Goal: Task Accomplishment & Management: Use online tool/utility

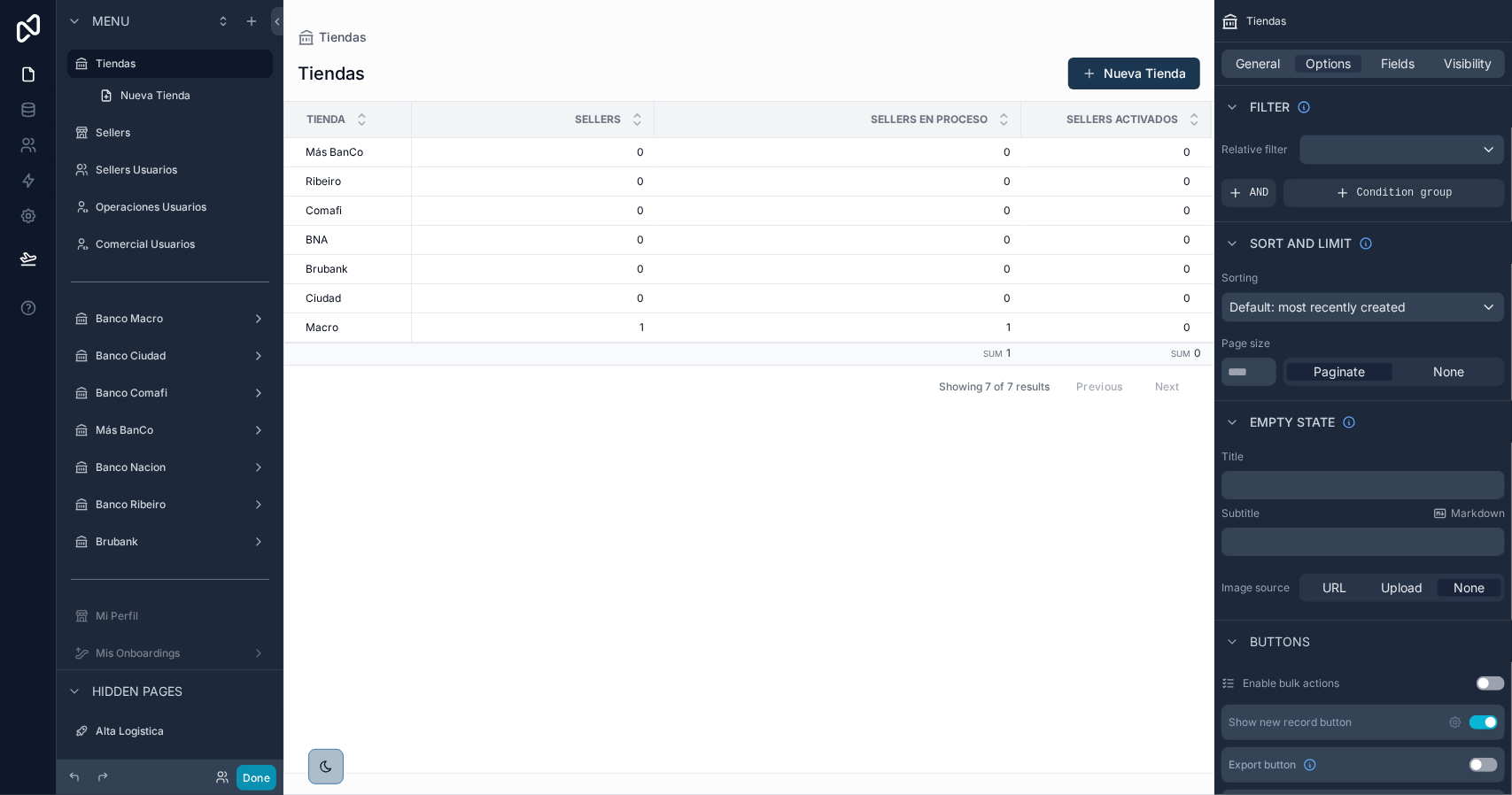
click at [268, 774] on button "Done" at bounding box center [256, 778] width 40 height 25
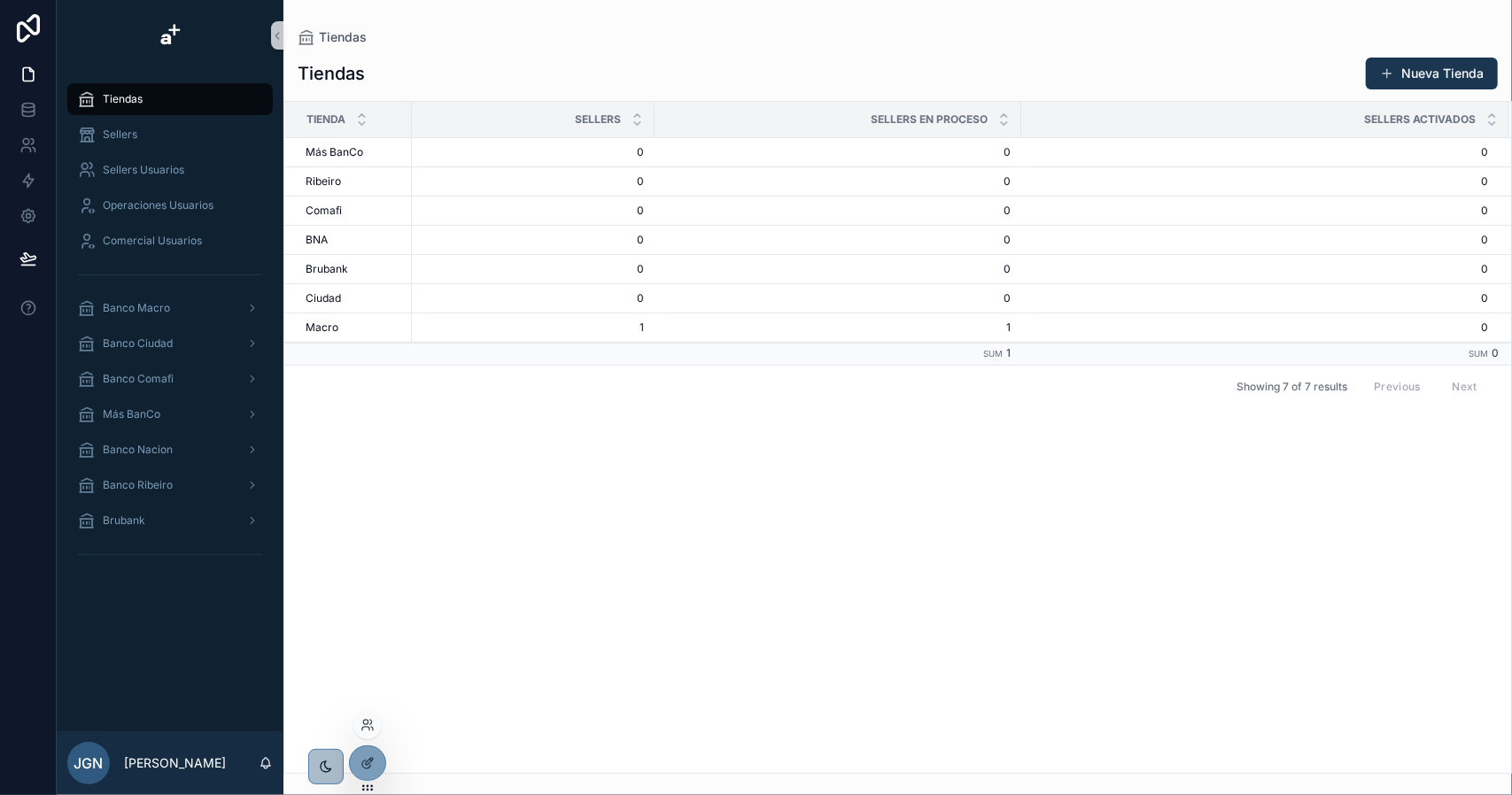
click at [377, 727] on div at bounding box center [367, 724] width 28 height 28
click at [370, 721] on icon at bounding box center [367, 725] width 15 height 15
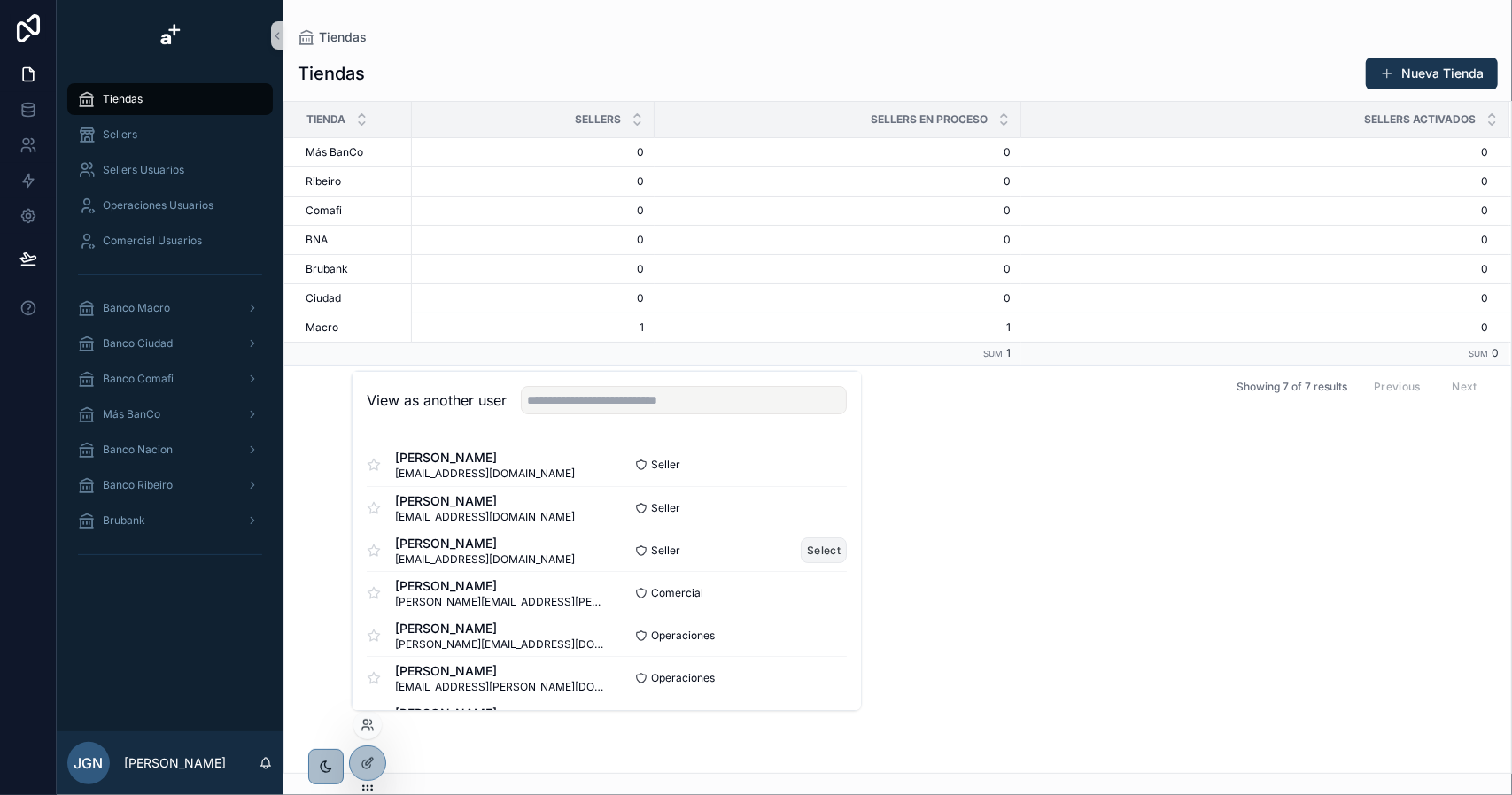
click at [801, 543] on button "Select" at bounding box center [823, 550] width 46 height 25
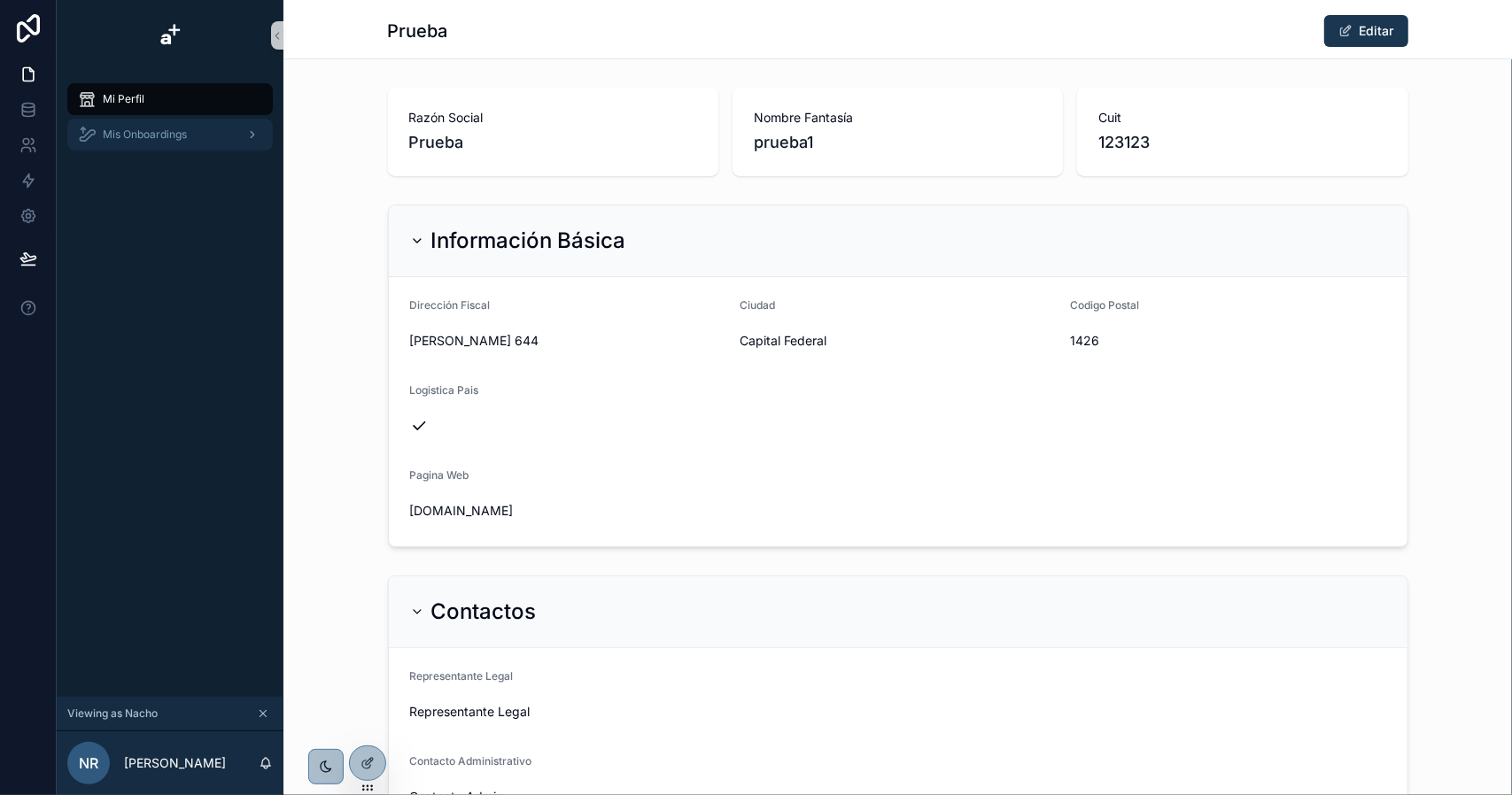
click at [133, 136] on span "Mis Onboardings" at bounding box center [145, 134] width 84 height 15
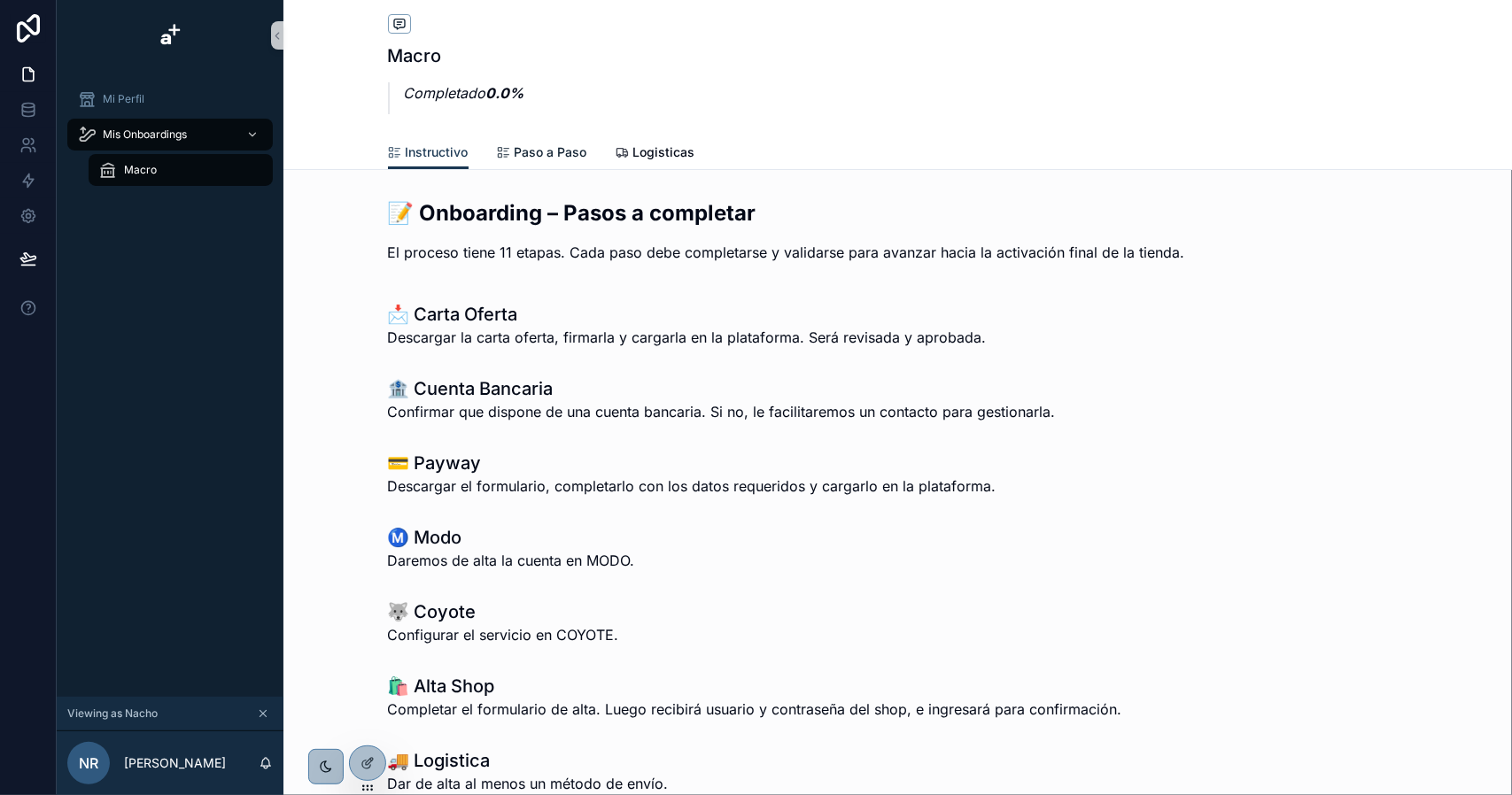
click at [542, 149] on span "Paso a Paso" at bounding box center [551, 152] width 73 height 17
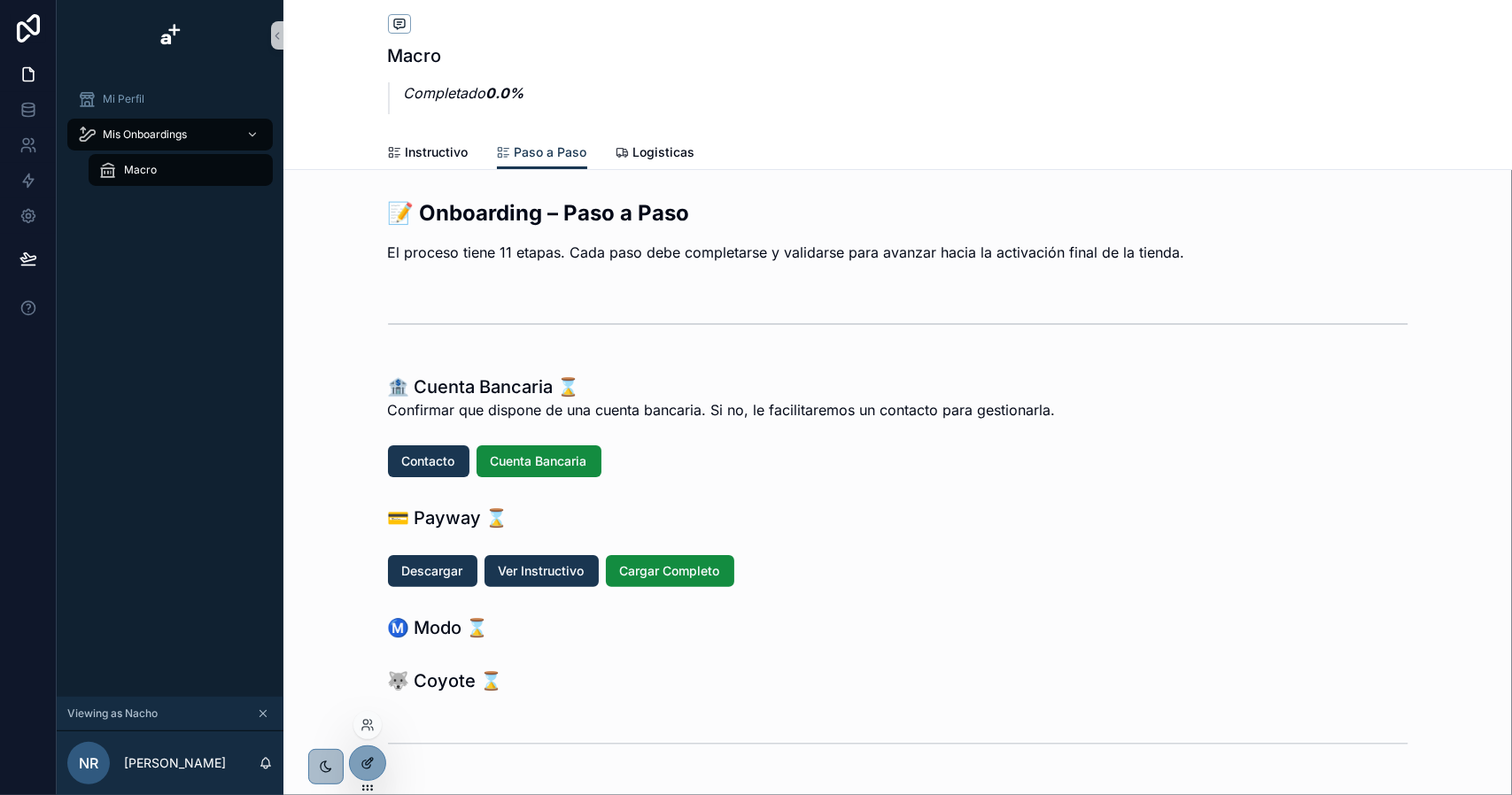
click at [370, 753] on div at bounding box center [367, 763] width 35 height 34
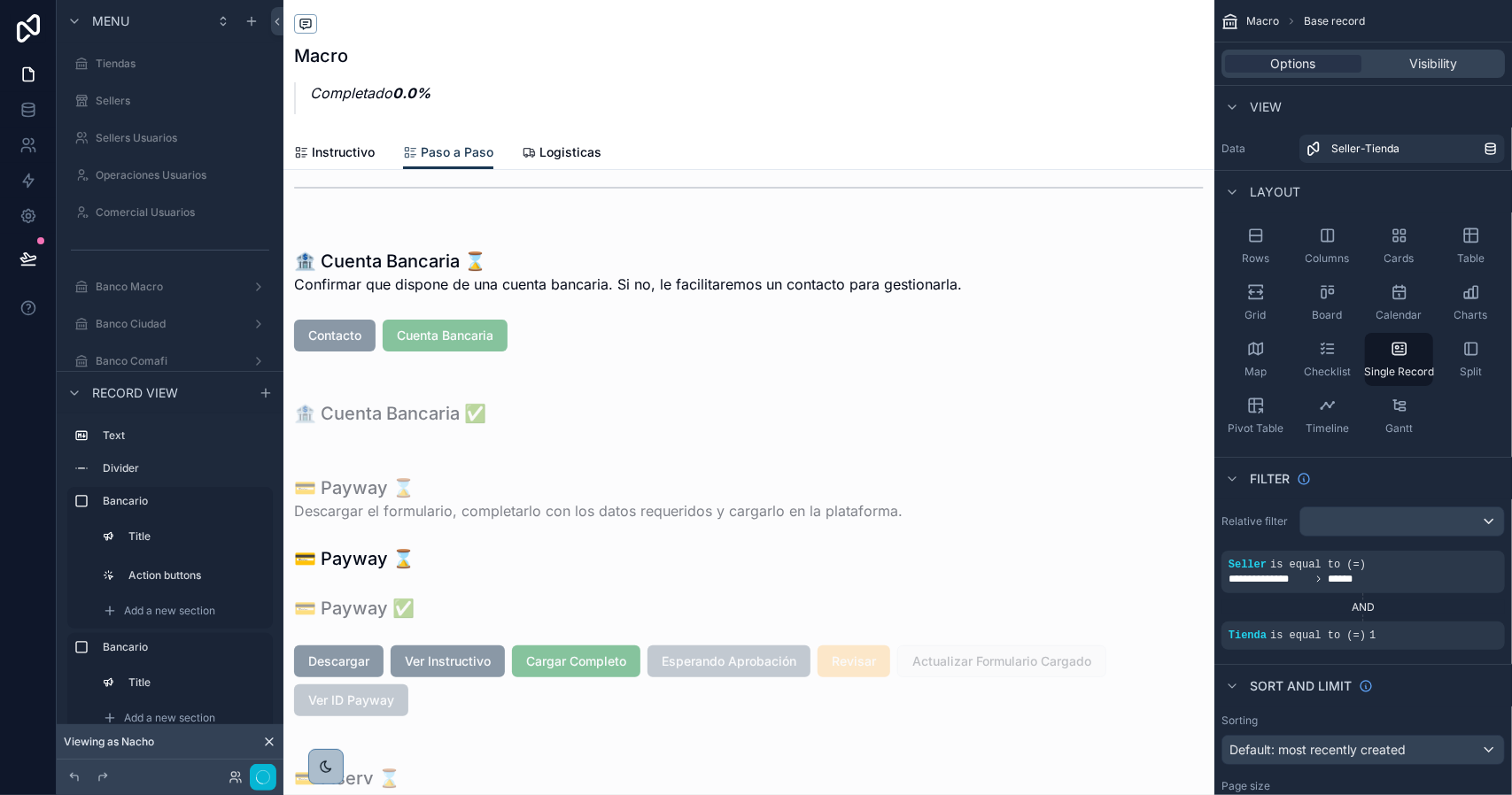
scroll to position [266, 0]
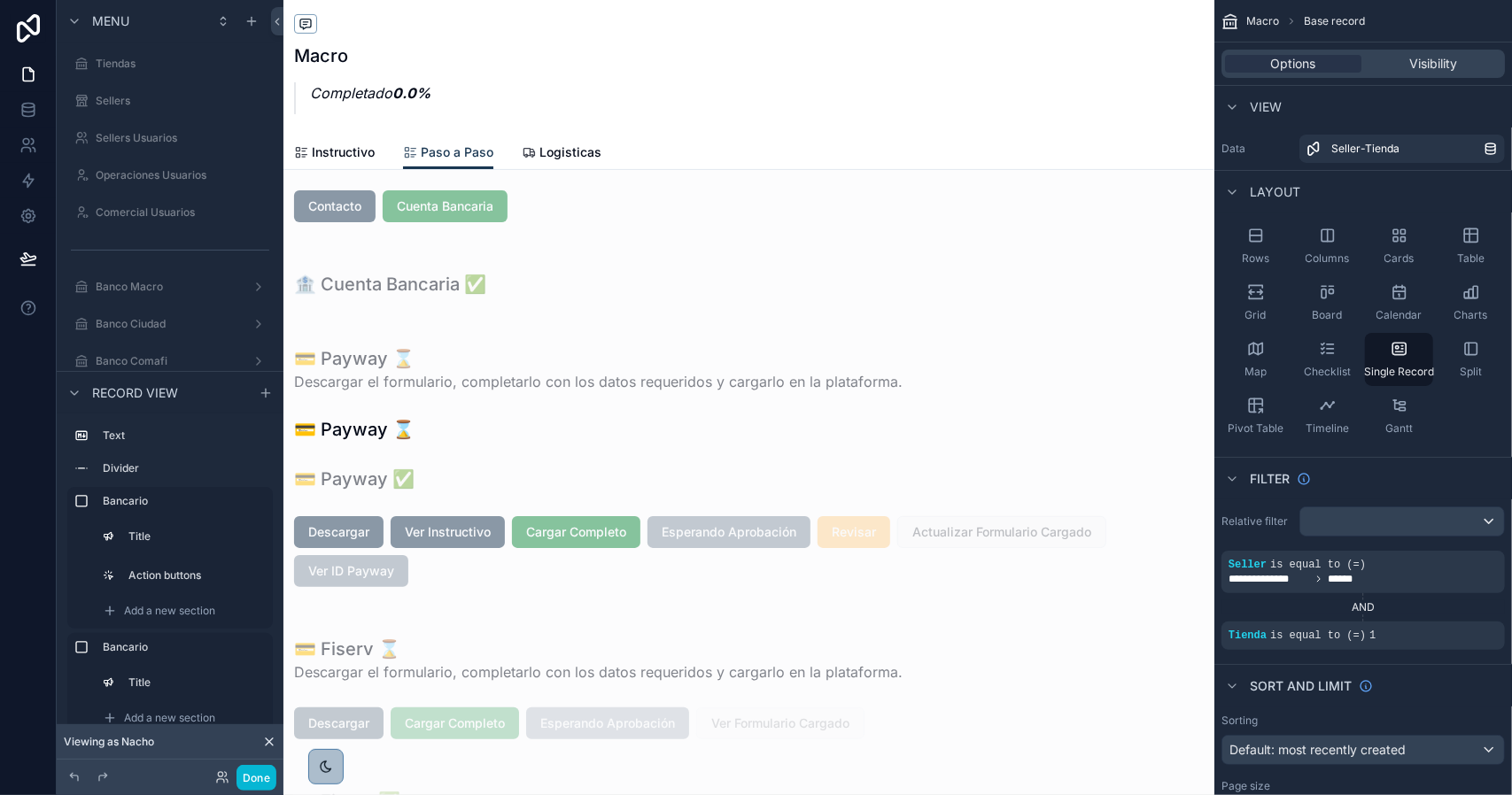
click at [449, 568] on div "scrollable content" at bounding box center [749, 466] width 931 height 277
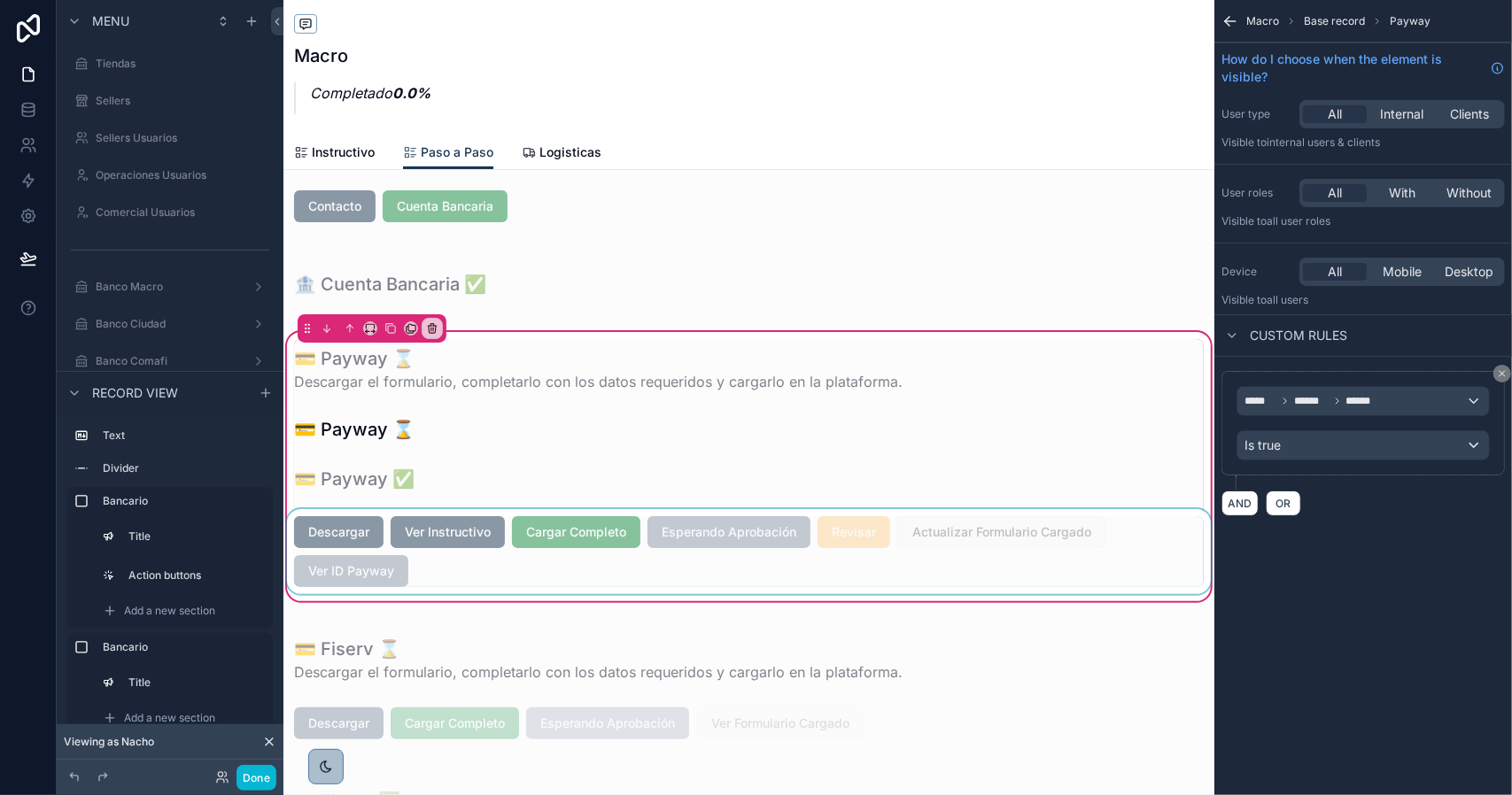
click at [448, 569] on div "scrollable content" at bounding box center [749, 551] width 931 height 85
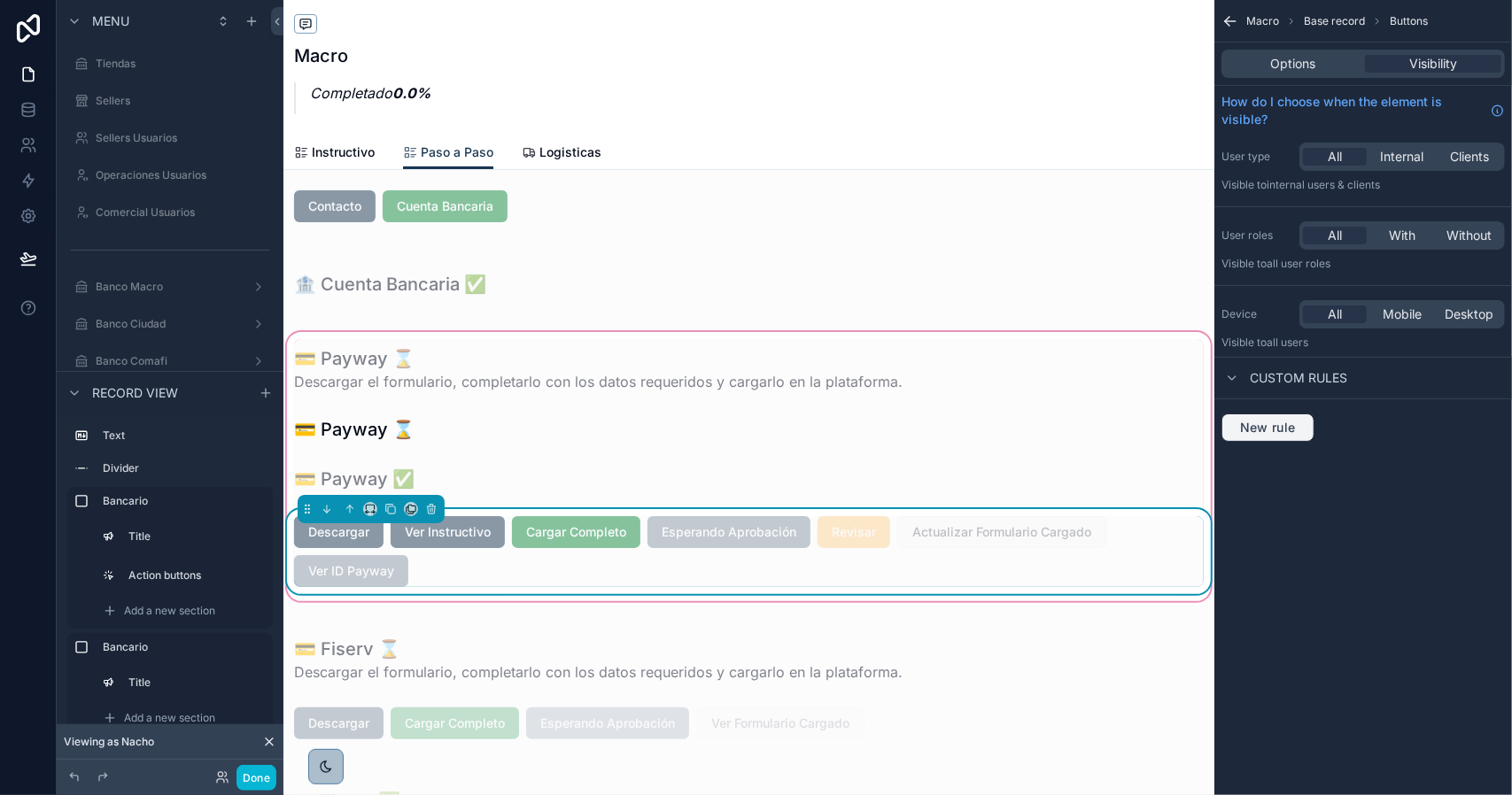
click at [1254, 434] on button "New rule" at bounding box center [1268, 427] width 93 height 28
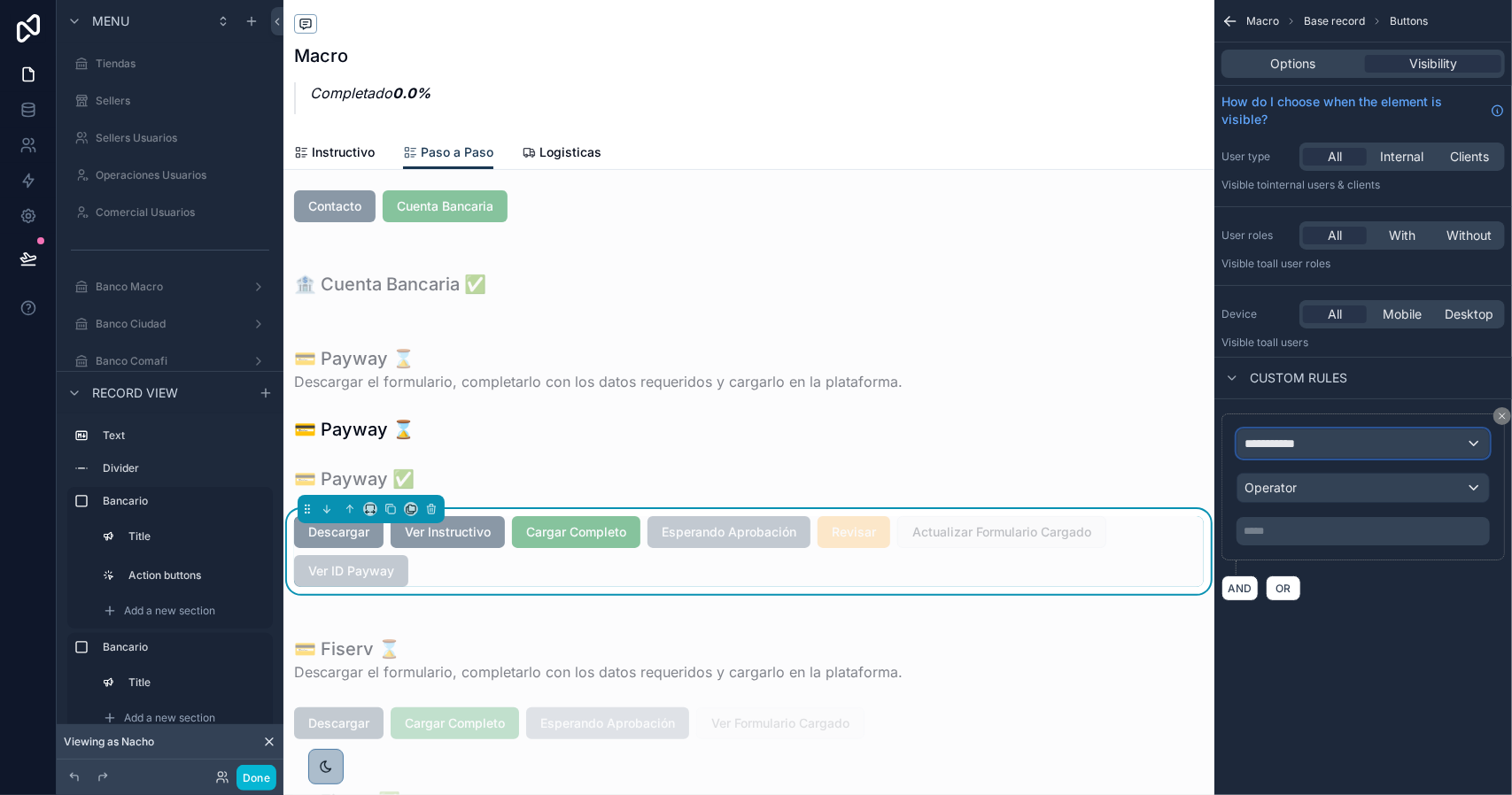
click at [1261, 443] on span "**********" at bounding box center [1277, 444] width 65 height 17
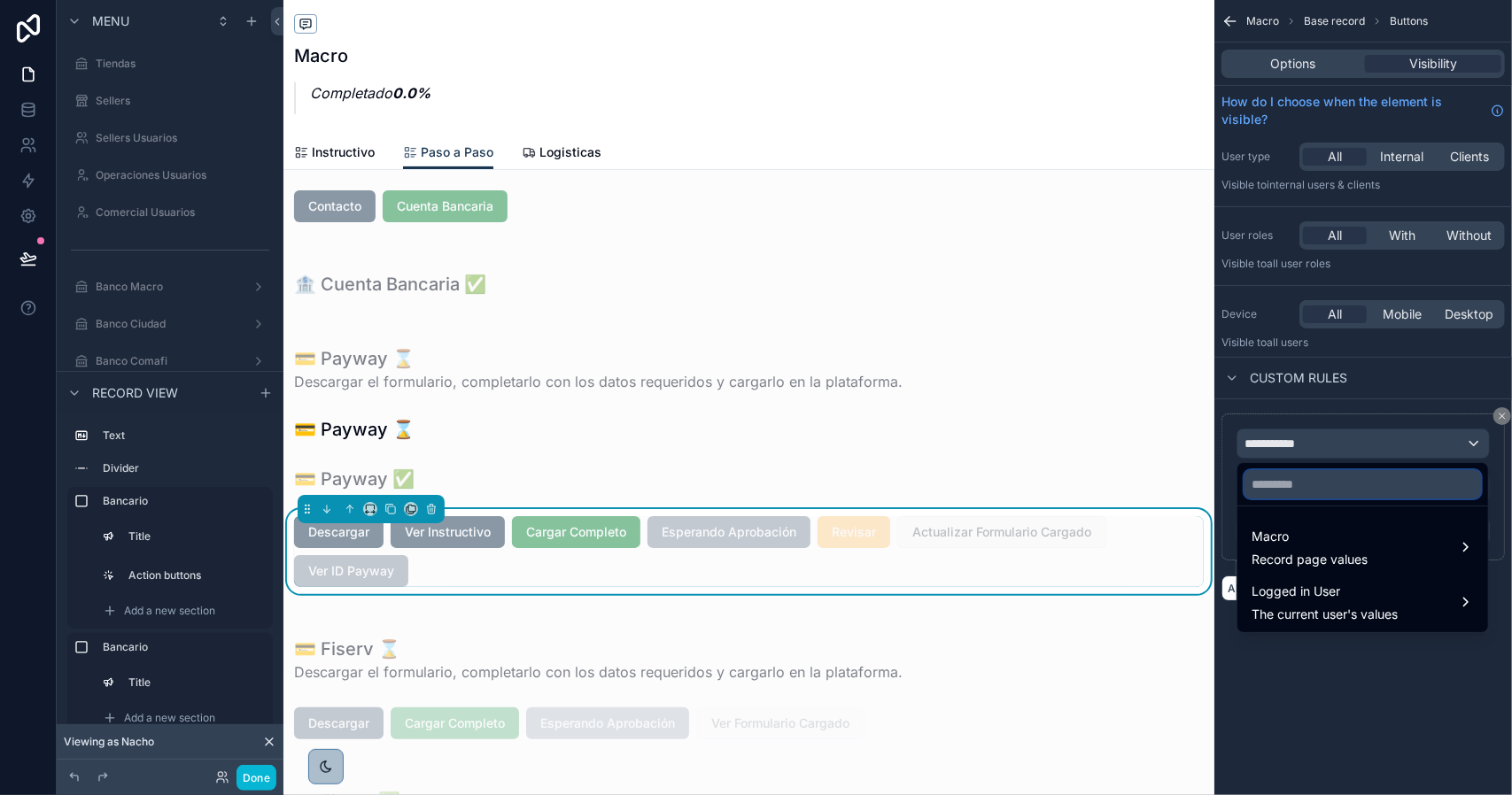
click at [1305, 487] on input "text" at bounding box center [1363, 483] width 237 height 28
type input "******"
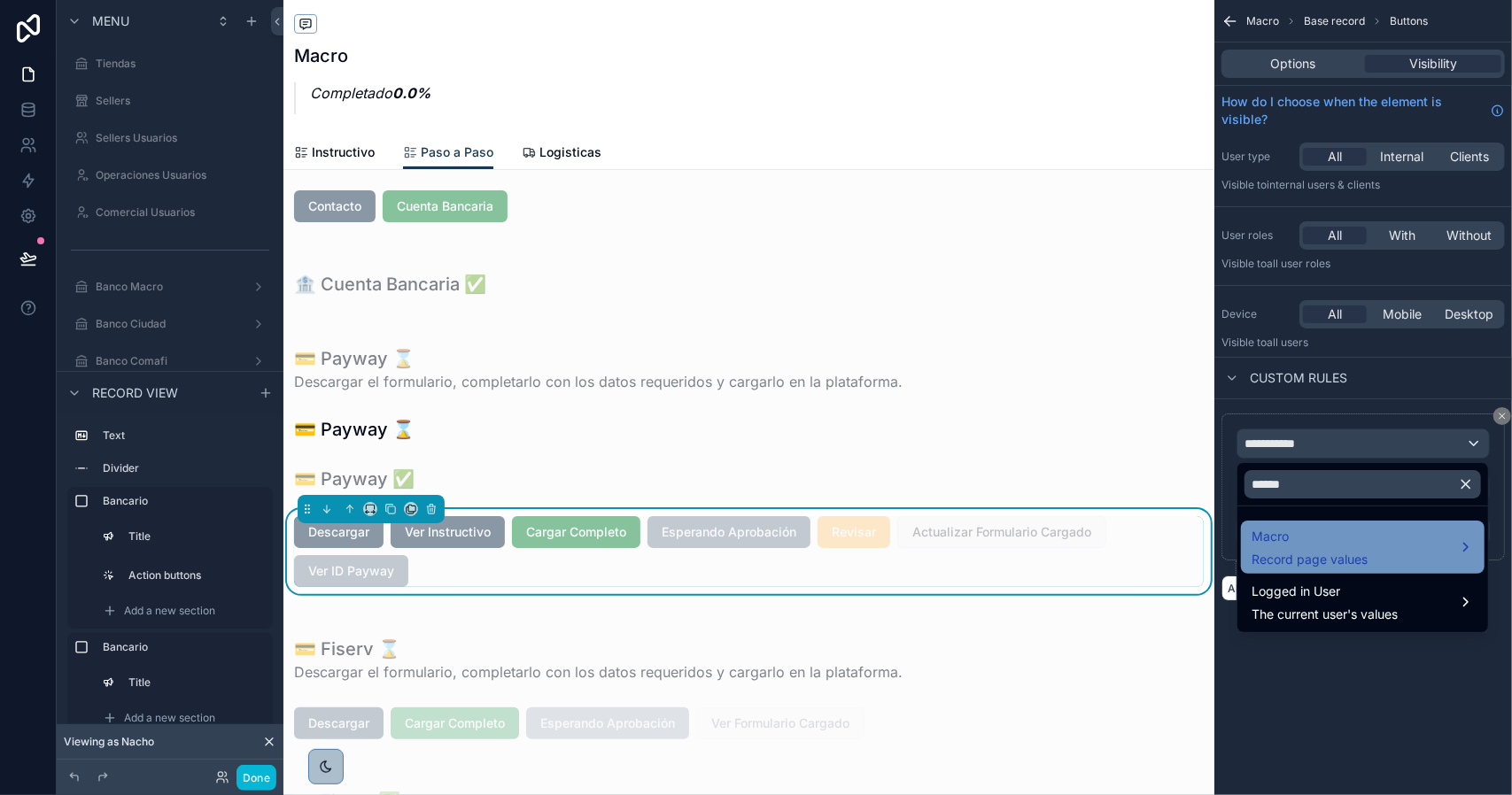
click at [1295, 540] on span "Macro" at bounding box center [1309, 537] width 116 height 21
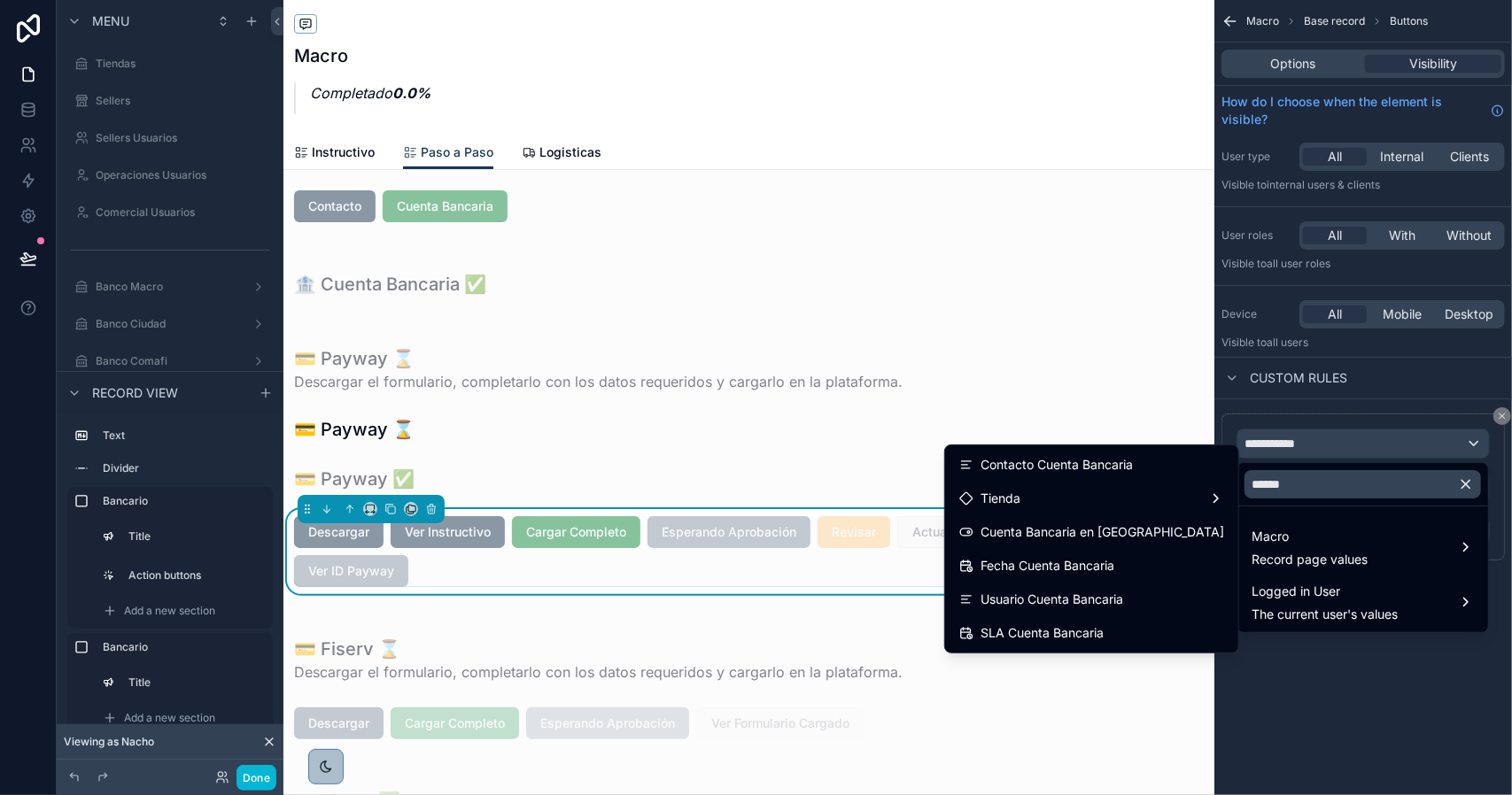
drag, startPoint x: 1193, startPoint y: 536, endPoint x: 1215, endPoint y: 529, distance: 23.1
click at [1192, 535] on span "Cuenta Bancaria en Tienda" at bounding box center [1102, 532] width 244 height 21
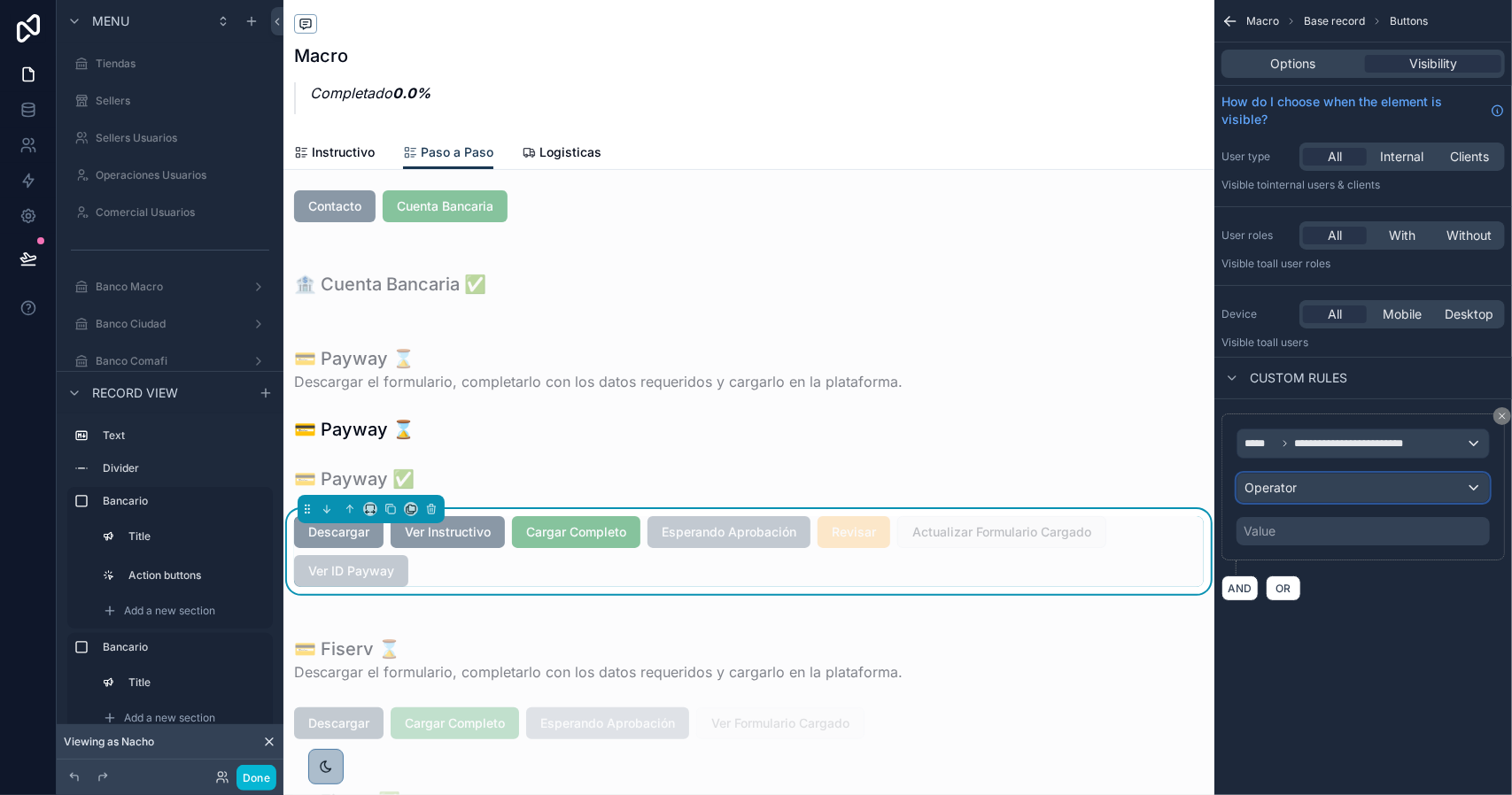
click at [1288, 490] on span "Operator" at bounding box center [1271, 487] width 52 height 16
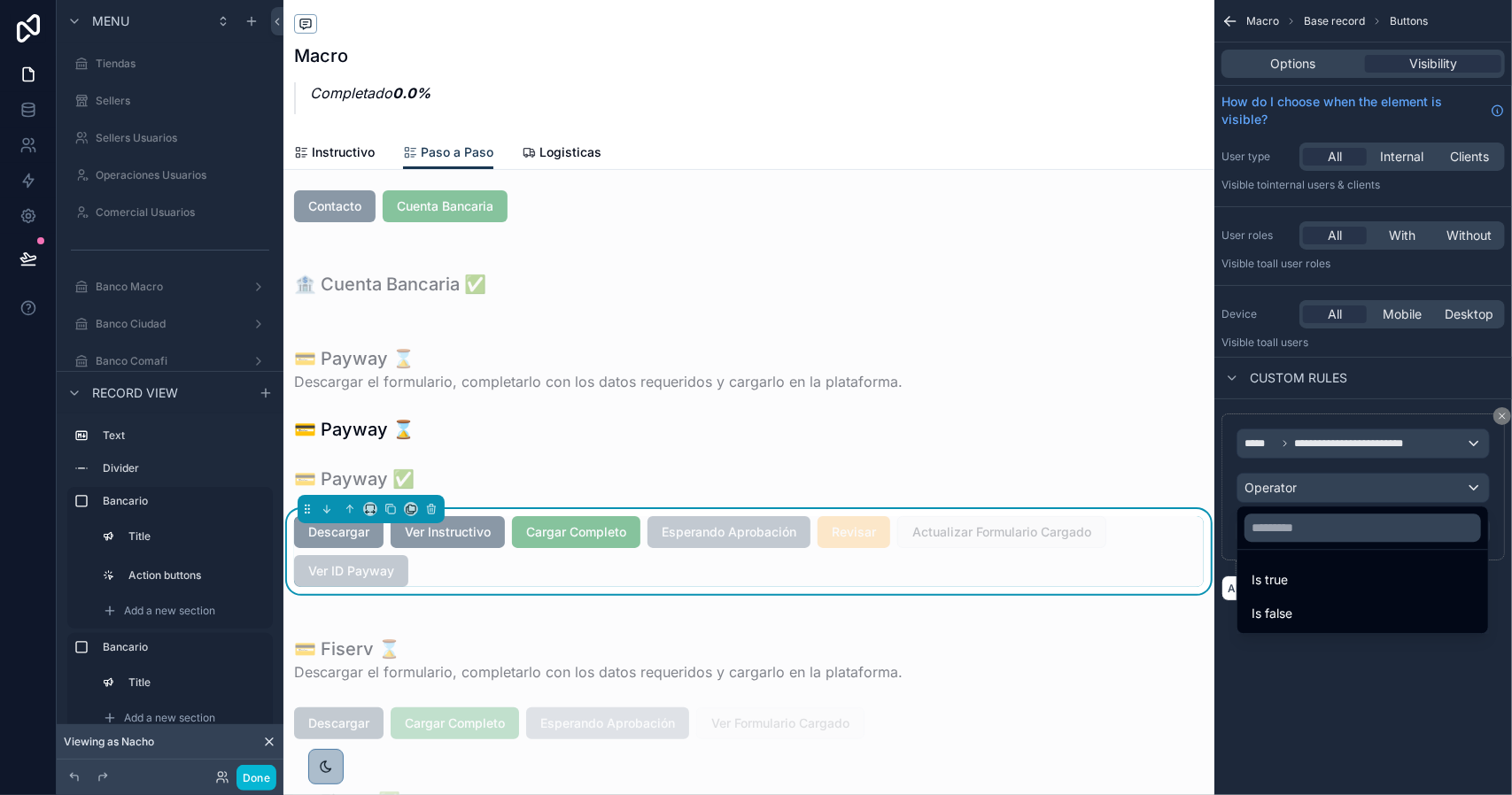
click at [1296, 572] on div "Is true" at bounding box center [1362, 580] width 222 height 21
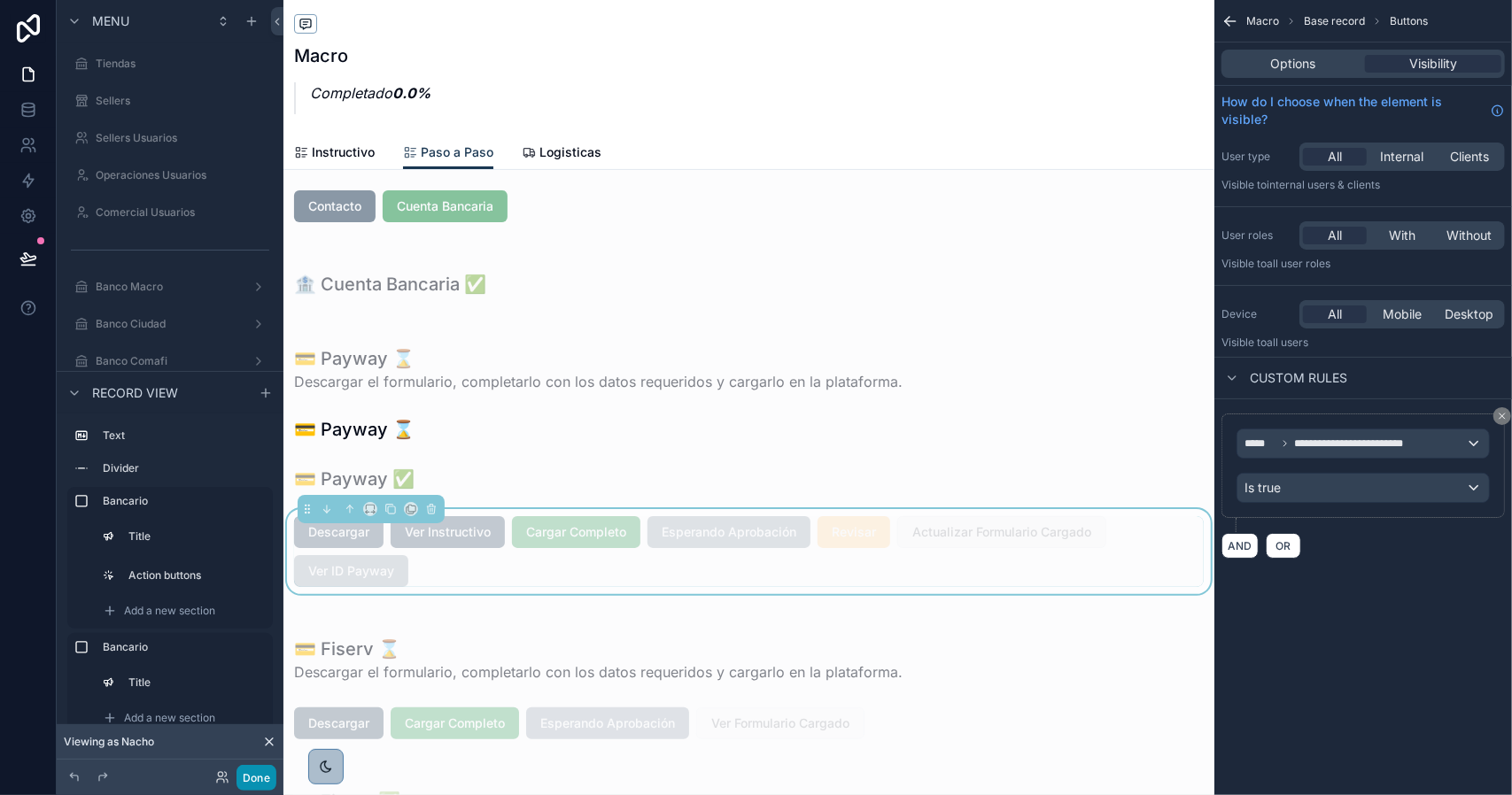
click at [247, 775] on button "Done" at bounding box center [256, 778] width 40 height 25
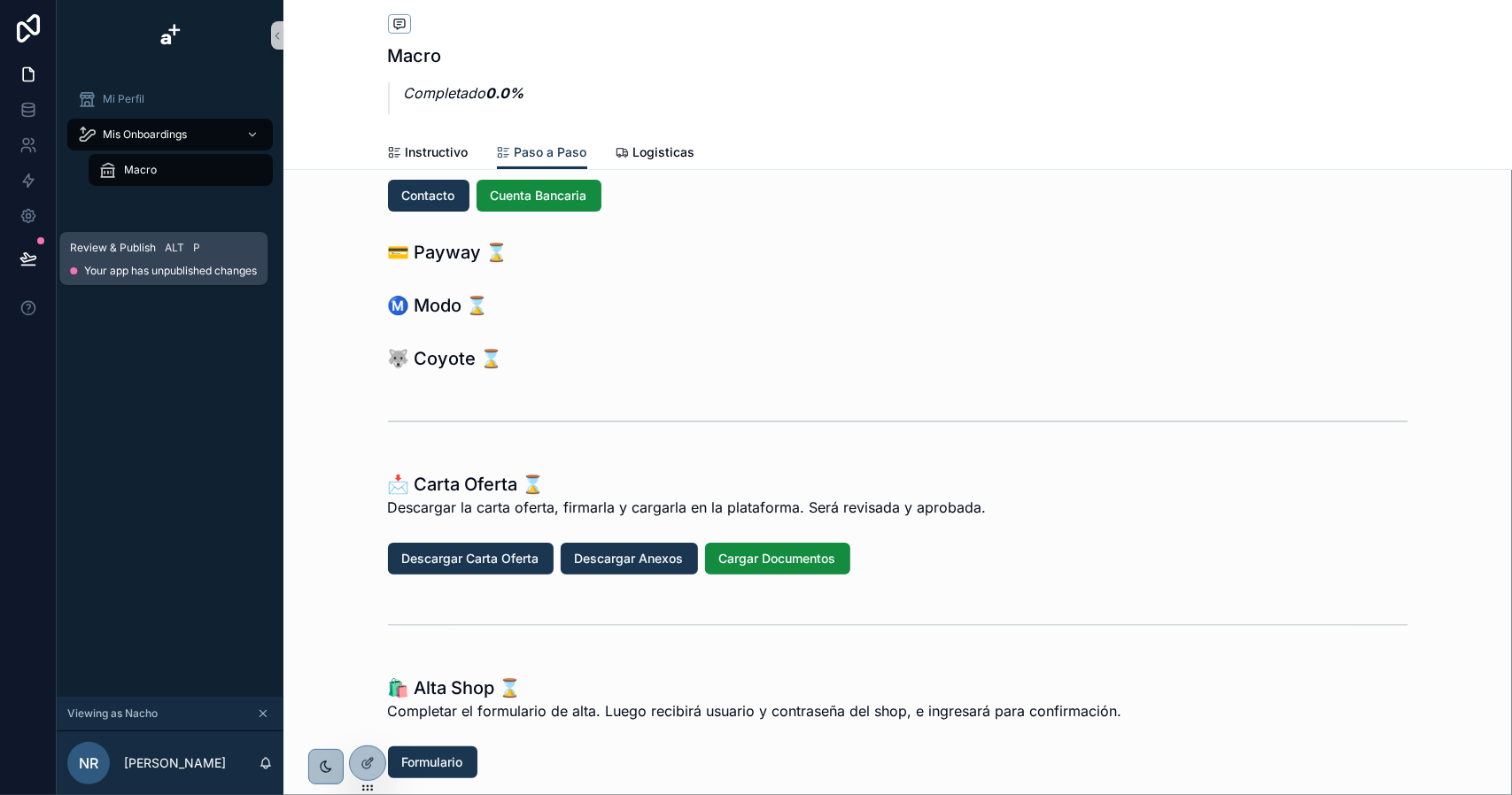
click at [25, 262] on icon at bounding box center [28, 258] width 17 height 17
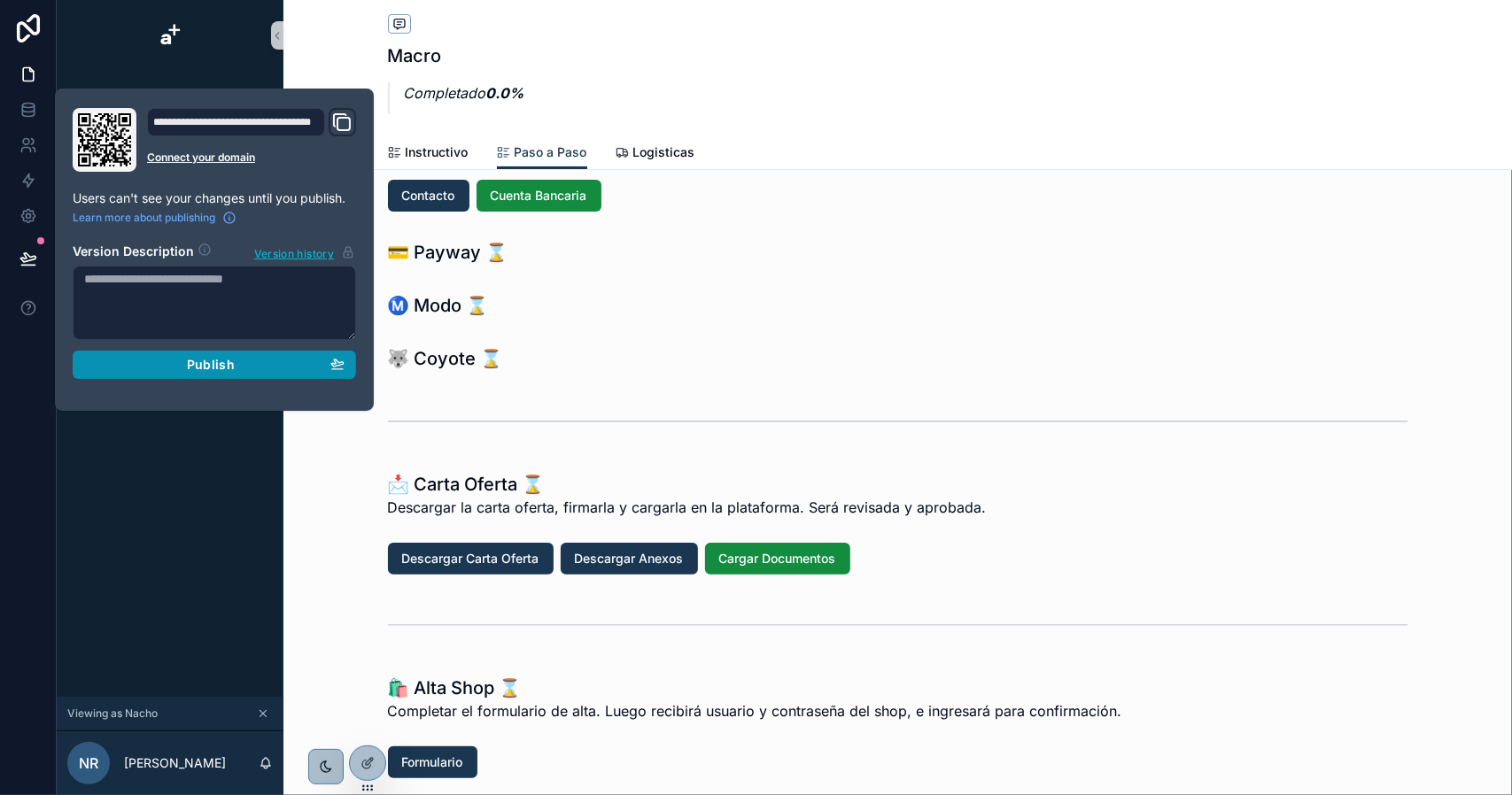
click at [173, 357] on div "Publish" at bounding box center [215, 365] width 260 height 16
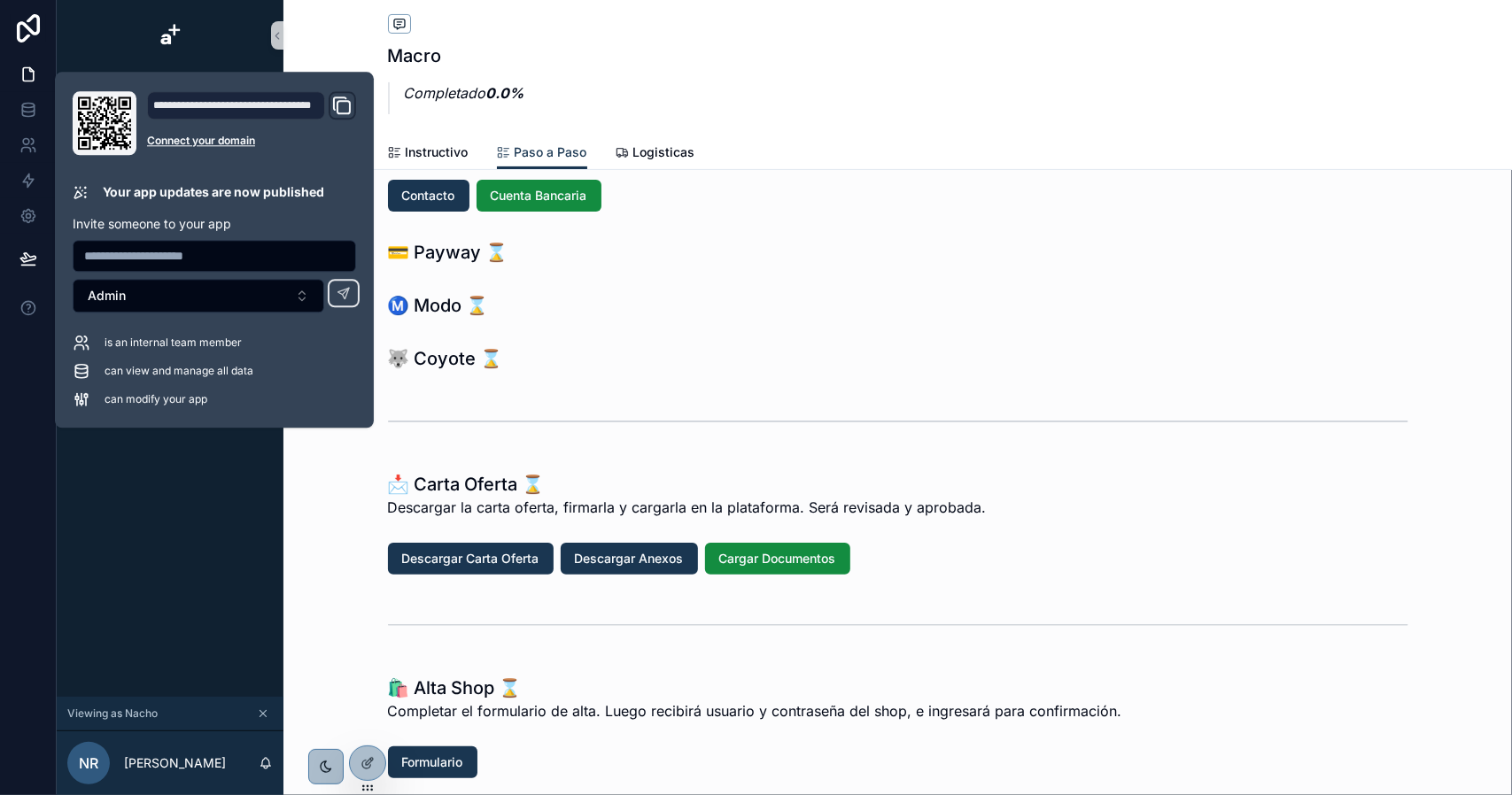
click at [600, 388] on div "📝 Onboarding – Paso a Paso El proceso tiene 11 etapas. Cada paso debe completar…" at bounding box center [897, 688] width 1228 height 1526
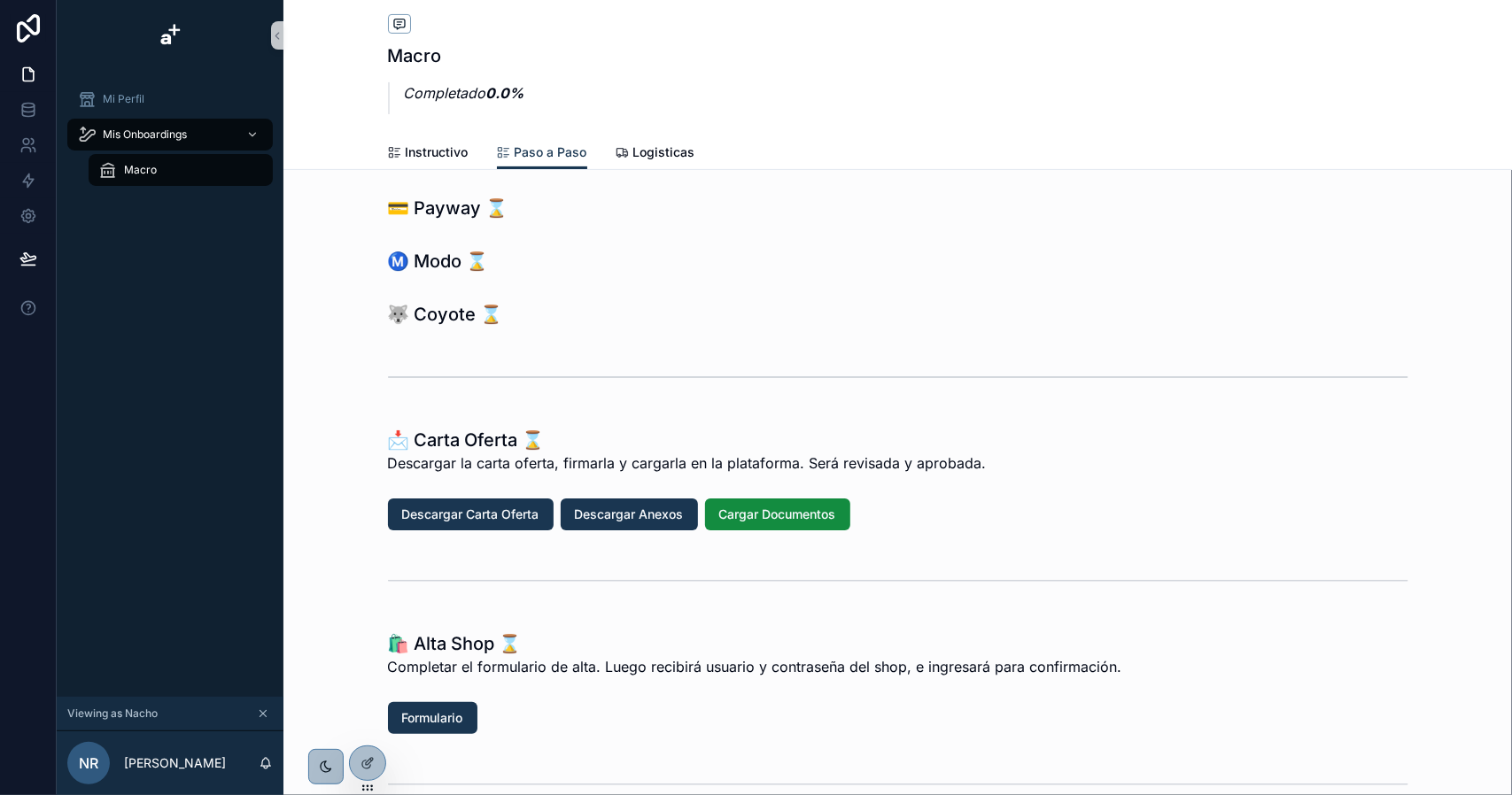
scroll to position [443, 0]
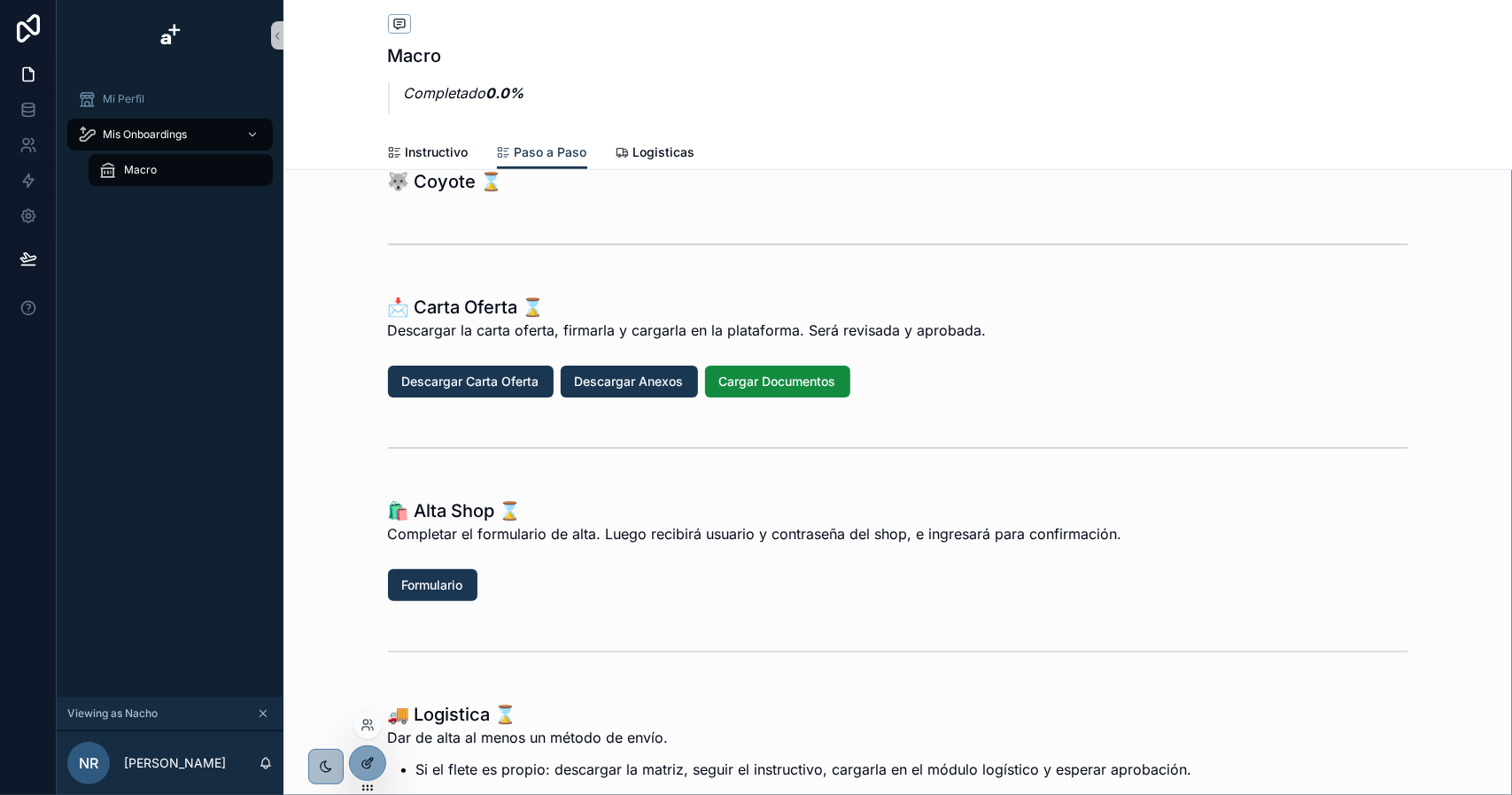
click at [368, 756] on icon at bounding box center [367, 763] width 15 height 15
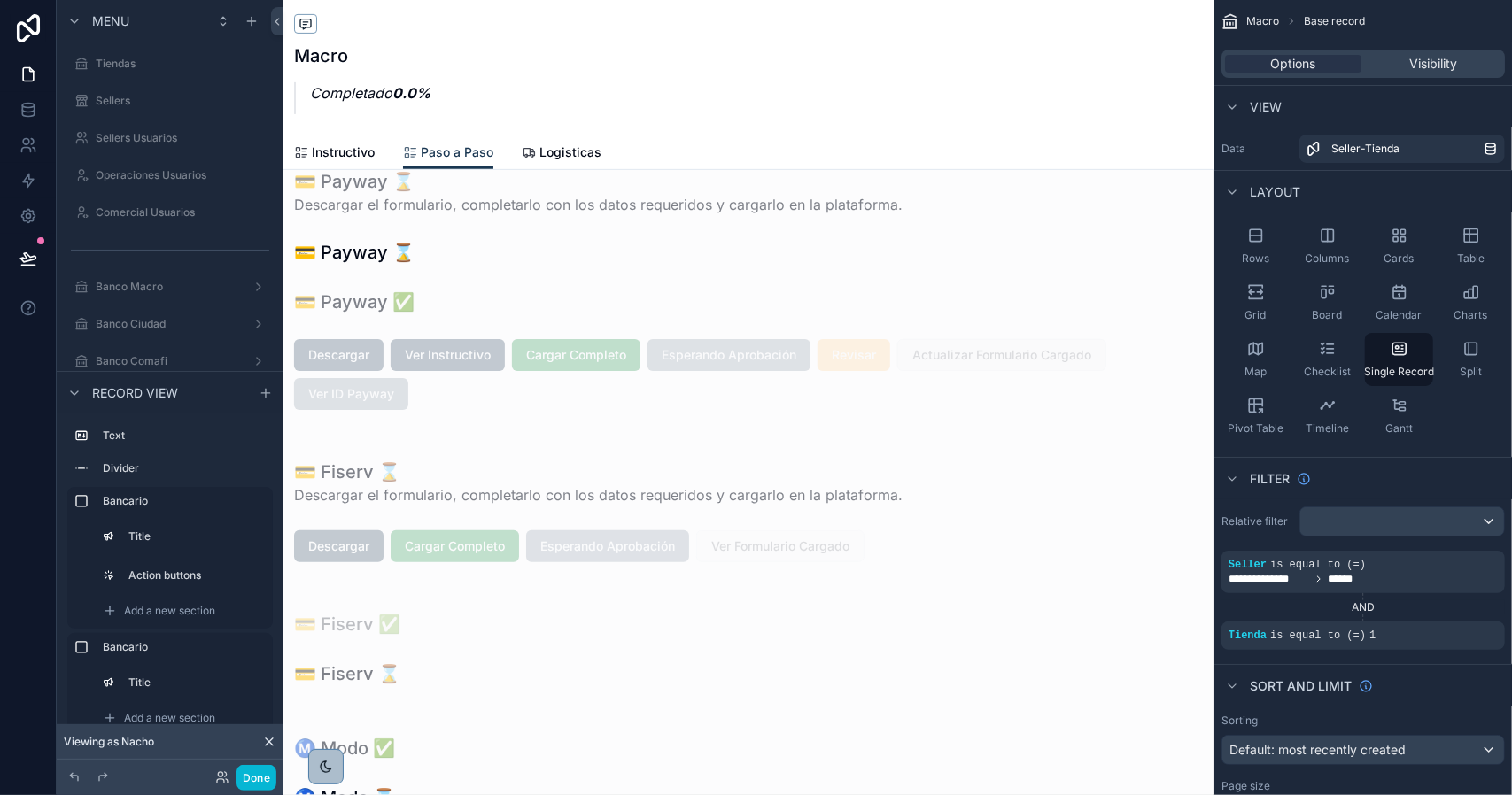
click at [608, 550] on div "scrollable content" at bounding box center [749, 511] width 931 height 138
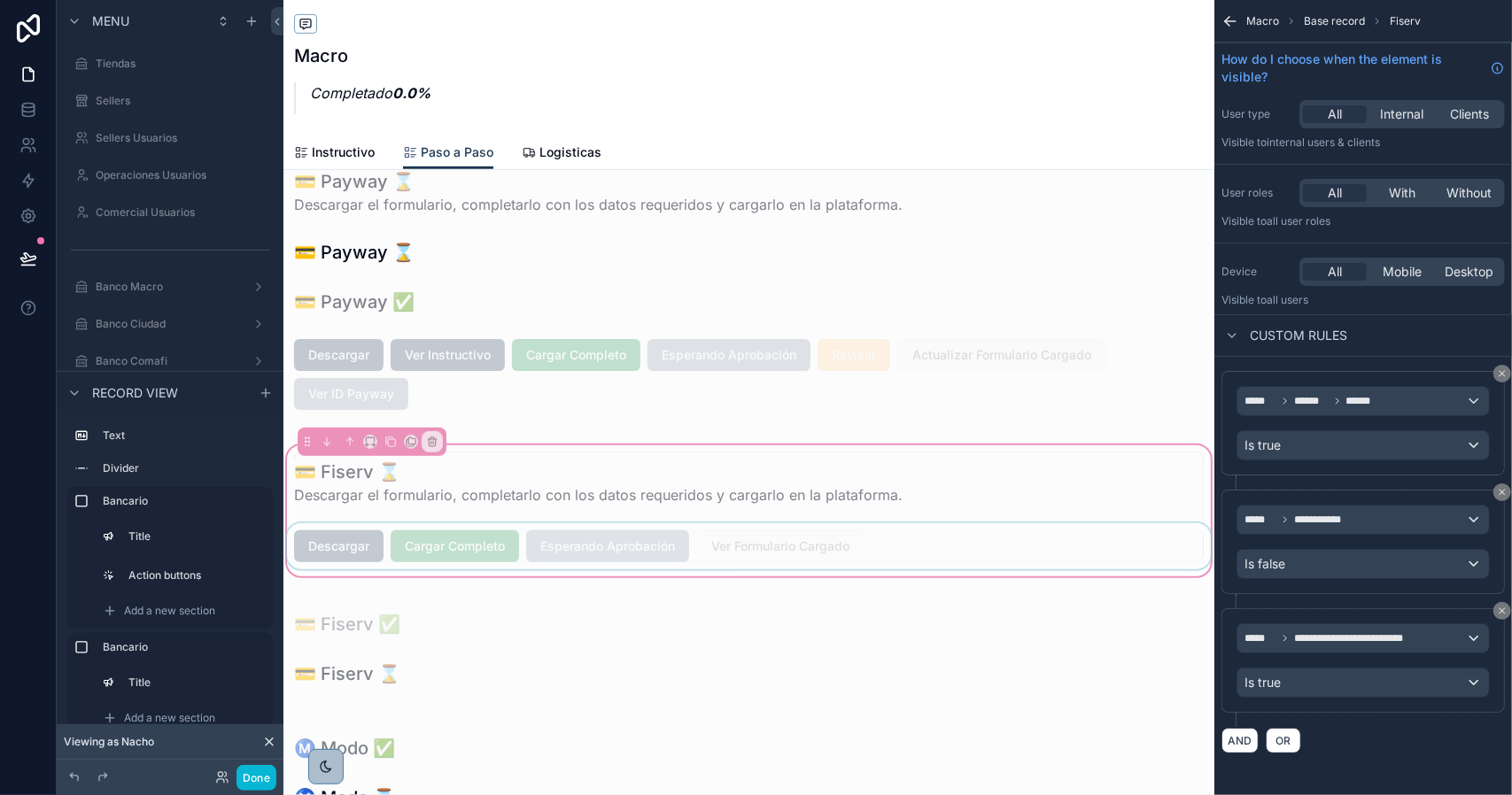
click at [751, 545] on div "scrollable content" at bounding box center [749, 546] width 931 height 46
